Goal: Task Accomplishment & Management: Complete application form

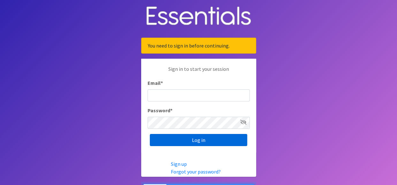
type input "[PERSON_NAME][EMAIL_ADDRESS][PERSON_NAME][DOMAIN_NAME]"
click at [196, 141] on input "Log in" at bounding box center [199, 140] width 98 height 12
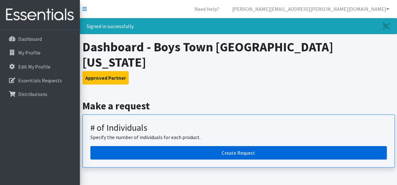
click at [232, 146] on link "Create Request" at bounding box center [238, 152] width 297 height 13
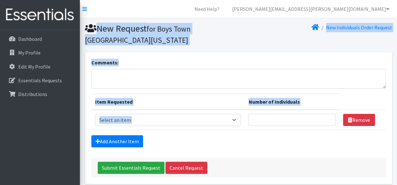
drag, startPoint x: 0, startPoint y: 0, endPoint x: 54, endPoint y: 167, distance: 175.3
click at [54, 167] on div "Need Help? [PERSON_NAME][EMAIL_ADDRESS][PERSON_NAME][DOMAIN_NAME] My Co-Workers…" at bounding box center [198, 107] width 397 height 214
click at [178, 139] on div "Add Another Item" at bounding box center [238, 142] width 295 height 12
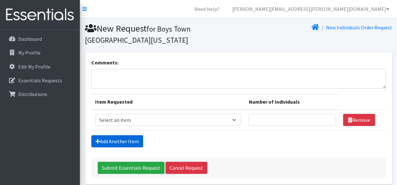
click at [121, 142] on link "Add Another Item" at bounding box center [117, 142] width 52 height 12
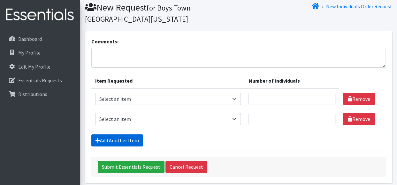
scroll to position [47, 0]
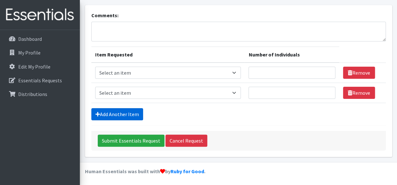
click at [118, 113] on link "Add Another Item" at bounding box center [117, 114] width 52 height 12
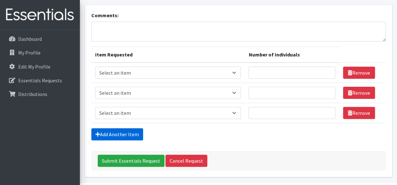
scroll to position [67, 0]
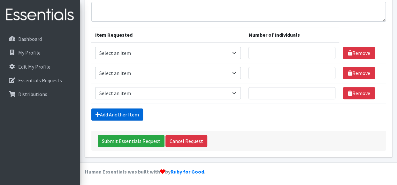
click at [118, 114] on link "Add Another Item" at bounding box center [117, 115] width 52 height 12
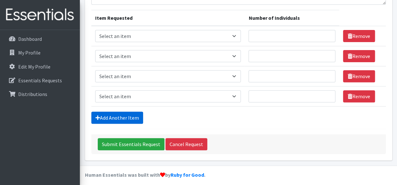
scroll to position [87, 0]
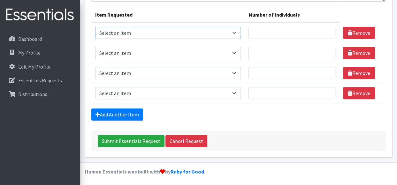
click at [159, 30] on select "Select an item # - Total number of kids being served with this order: Baby wipe…" at bounding box center [168, 33] width 146 height 12
select select "2649"
click at [95, 27] on select "Select an item # - Total number of kids being served with this order: Baby wipe…" at bounding box center [168, 33] width 146 height 12
click at [135, 52] on select "Select an item # - Total number of kids being served with this order: Baby wipe…" at bounding box center [168, 53] width 146 height 12
select select "2665"
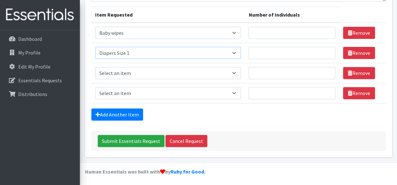
click at [95, 47] on select "Select an item # - Total number of kids being served with this order: Baby wipe…" at bounding box center [168, 53] width 146 height 12
click at [130, 75] on select "Select an item # - Total number of kids being served with this order: Baby wipe…" at bounding box center [168, 73] width 146 height 12
select select "2668"
click at [95, 67] on select "Select an item # - Total number of kids being served with this order: Baby wipe…" at bounding box center [168, 73] width 146 height 12
click at [134, 94] on select "Select an item # - Total number of kids being served with this order: Baby wipe…" at bounding box center [168, 93] width 146 height 12
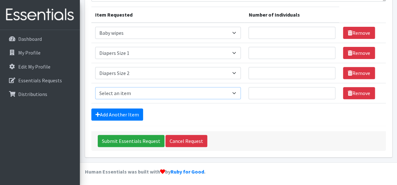
select select "2655"
click at [95, 87] on select "Select an item # - Total number of kids being served with this order: Baby wipe…" at bounding box center [168, 93] width 146 height 12
click at [113, 113] on link "Add Another Item" at bounding box center [117, 115] width 52 height 12
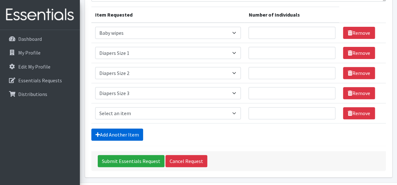
scroll to position [107, 0]
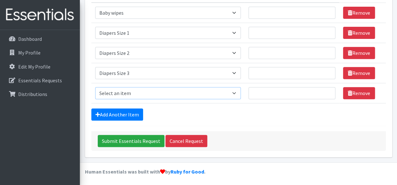
click at [121, 94] on select "Select an item # - Total number of kids being served with this order: Baby wipe…" at bounding box center [168, 93] width 146 height 12
select select "2661"
click at [95, 87] on select "Select an item # - Total number of kids being served with this order: Baby wipe…" at bounding box center [168, 93] width 146 height 12
click at [115, 113] on link "Add Another Item" at bounding box center [117, 115] width 52 height 12
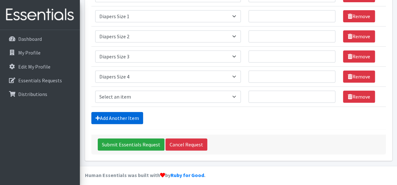
scroll to position [127, 0]
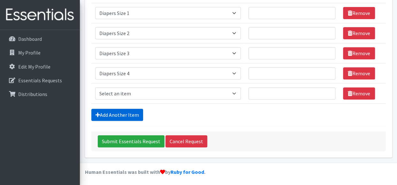
click at [121, 112] on link "Add Another Item" at bounding box center [117, 115] width 52 height 12
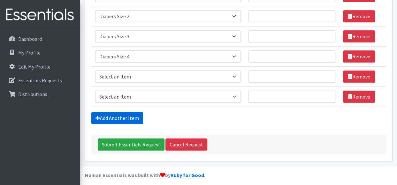
scroll to position [147, 0]
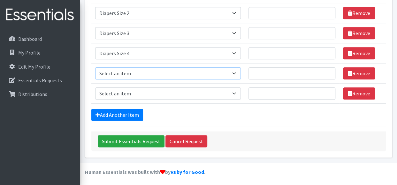
click at [131, 69] on select "Select an item # - Total number of kids being served with this order: Baby wipe…" at bounding box center [168, 73] width 146 height 12
select select "2652"
click at [95, 67] on select "Select an item # - Total number of kids being served with this order: Baby wipe…" at bounding box center [168, 73] width 146 height 12
click at [135, 94] on select "Select an item # - Total number of kids being served with this order: Baby wipe…" at bounding box center [168, 94] width 146 height 12
select select "2674"
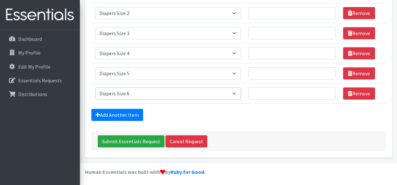
click at [95, 88] on select "Select an item # - Total number of kids being served with this order: Baby wipe…" at bounding box center [168, 94] width 146 height 12
click at [118, 115] on link "Add Another Item" at bounding box center [117, 115] width 52 height 12
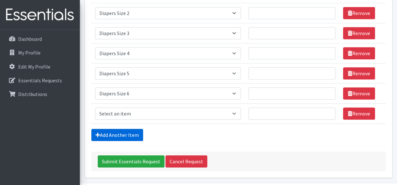
scroll to position [168, 0]
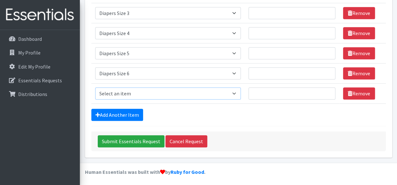
click at [120, 95] on select "Select an item # - Total number of kids being served with this order: Baby wipe…" at bounding box center [168, 94] width 146 height 12
select select "2644"
click at [95, 88] on select "Select an item # - Total number of kids being served with this order: Baby wipe…" at bounding box center [168, 94] width 146 height 12
click at [125, 113] on link "Add Another Item" at bounding box center [117, 115] width 52 height 12
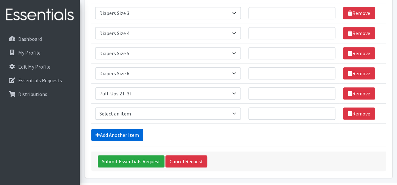
scroll to position [187, 0]
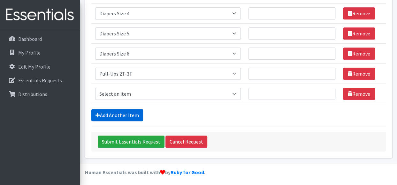
click at [114, 112] on link "Add Another Item" at bounding box center [117, 115] width 52 height 12
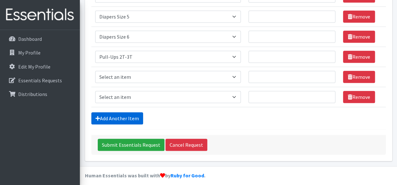
scroll to position [208, 0]
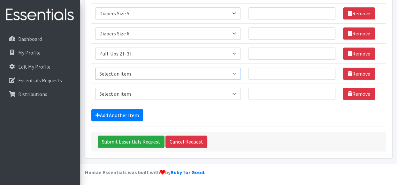
click at [236, 74] on select "Select an item # - Total number of kids being served with this order: Baby wipe…" at bounding box center [168, 74] width 146 height 12
select select "2679"
click at [95, 68] on select "Select an item # - Total number of kids being served with this order: Baby wipe…" at bounding box center [168, 74] width 146 height 12
click at [238, 92] on select "Select an item # - Total number of kids being served with this order: Baby wipe…" at bounding box center [168, 94] width 146 height 12
select select "2680"
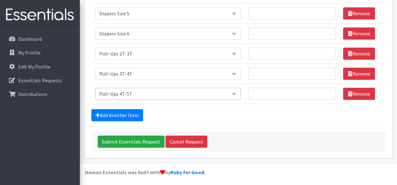
click at [95, 88] on select "Select an item # - Total number of kids being served with this order: Baby wipe…" at bounding box center [168, 94] width 146 height 12
click at [276, 124] on form "Comments: Item Requested Number of Individuals Item Requested Select an item # …" at bounding box center [238, 1] width 295 height 301
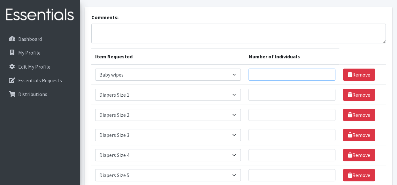
click at [269, 73] on input "Number of Individuals" at bounding box center [292, 75] width 87 height 12
type input "102"
click at [270, 96] on input "Number of Individuals" at bounding box center [292, 95] width 87 height 12
type input "3"
click at [267, 114] on input "1" at bounding box center [292, 115] width 87 height 12
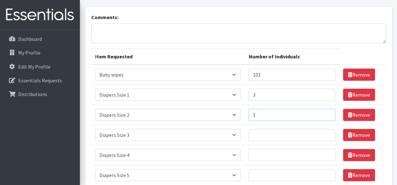
type input "1"
click at [263, 141] on td "Number of Individuals" at bounding box center [292, 135] width 94 height 20
click at [263, 136] on input "1" at bounding box center [292, 135] width 87 height 12
type input "10"
click at [274, 155] on input "Number of Individuals" at bounding box center [292, 155] width 87 height 12
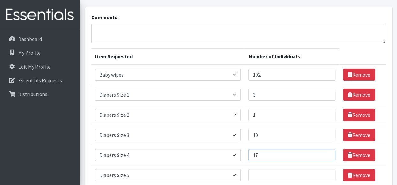
type input "17"
click at [271, 176] on input "Number of Individuals" at bounding box center [292, 175] width 87 height 12
type input "21"
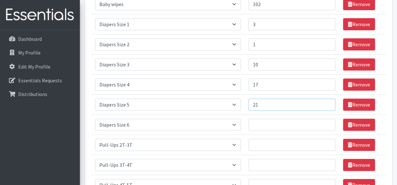
scroll to position [122, 0]
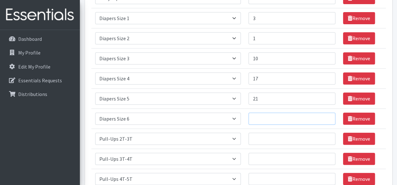
click at [268, 119] on input "Number of Individuals" at bounding box center [292, 119] width 87 height 12
type input "8"
click at [265, 140] on input "Number of Individuals" at bounding box center [292, 139] width 87 height 12
type input "7"
click at [265, 154] on input "Number of Individuals" at bounding box center [292, 159] width 87 height 12
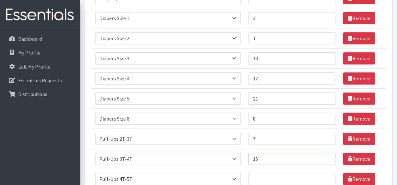
type input "15"
click at [265, 179] on input "Number of Individuals" at bounding box center [292, 179] width 87 height 12
type input "20"
drag, startPoint x: 393, startPoint y: 82, endPoint x: 391, endPoint y: 129, distance: 46.7
click at [391, 129] on div "Comments: Item Requested Number of Individuals Item Requested Select an item # …" at bounding box center [238, 89] width 312 height 318
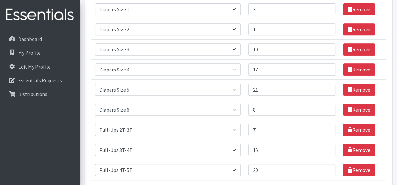
scroll to position [0, 0]
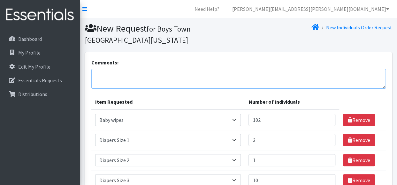
click at [113, 76] on textarea "Comments:" at bounding box center [238, 79] width 295 height 20
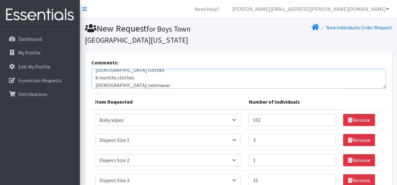
click at [139, 73] on textarea "[DEMOGRAPHIC_DATA] clothes 6 months clothes [DEMOGRAPHIC_DATA] swimwear" at bounding box center [238, 79] width 295 height 20
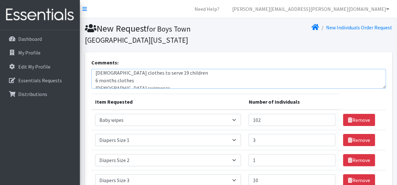
click at [141, 80] on textarea "[DEMOGRAPHIC_DATA] clothes to serve 19 children 6 months clothes [DEMOGRAPHIC_D…" at bounding box center [238, 79] width 295 height 20
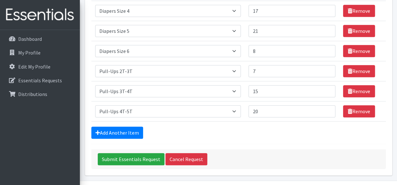
scroll to position [196, 0]
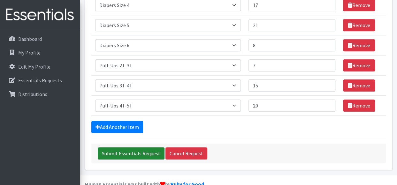
type textarea "[DEMOGRAPHIC_DATA] clothes to serve 19 children 6 months clothes to serve 7 chi…"
click at [135, 154] on input "Submit Essentials Request" at bounding box center [131, 154] width 67 height 12
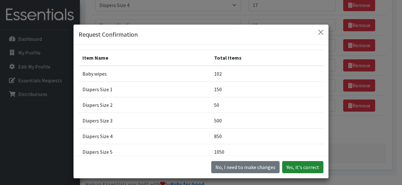
click at [304, 169] on button "Yes, it's correct" at bounding box center [302, 167] width 41 height 12
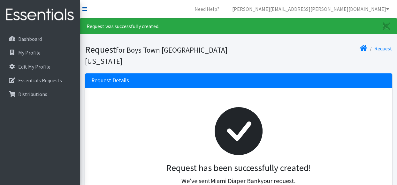
click at [86, 10] on icon at bounding box center [84, 8] width 4 height 5
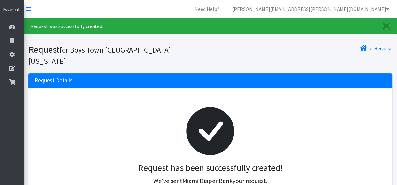
click at [128, 46] on small "for Boys Town [GEOGRAPHIC_DATA][US_STATE]" at bounding box center [99, 55] width 143 height 20
